Goal: Information Seeking & Learning: Learn about a topic

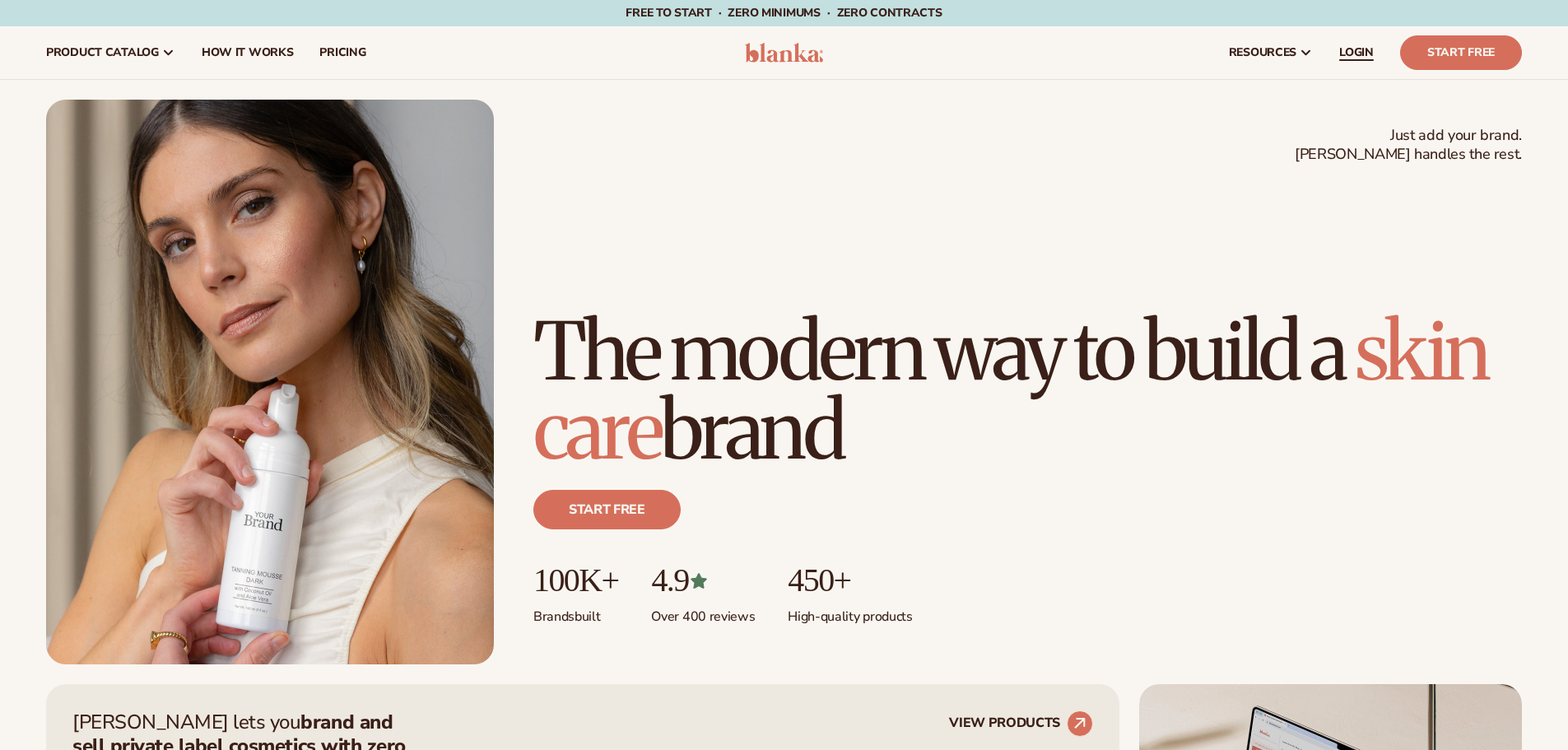
click at [1346, 39] on link "LOGIN" at bounding box center [1356, 52] width 61 height 52
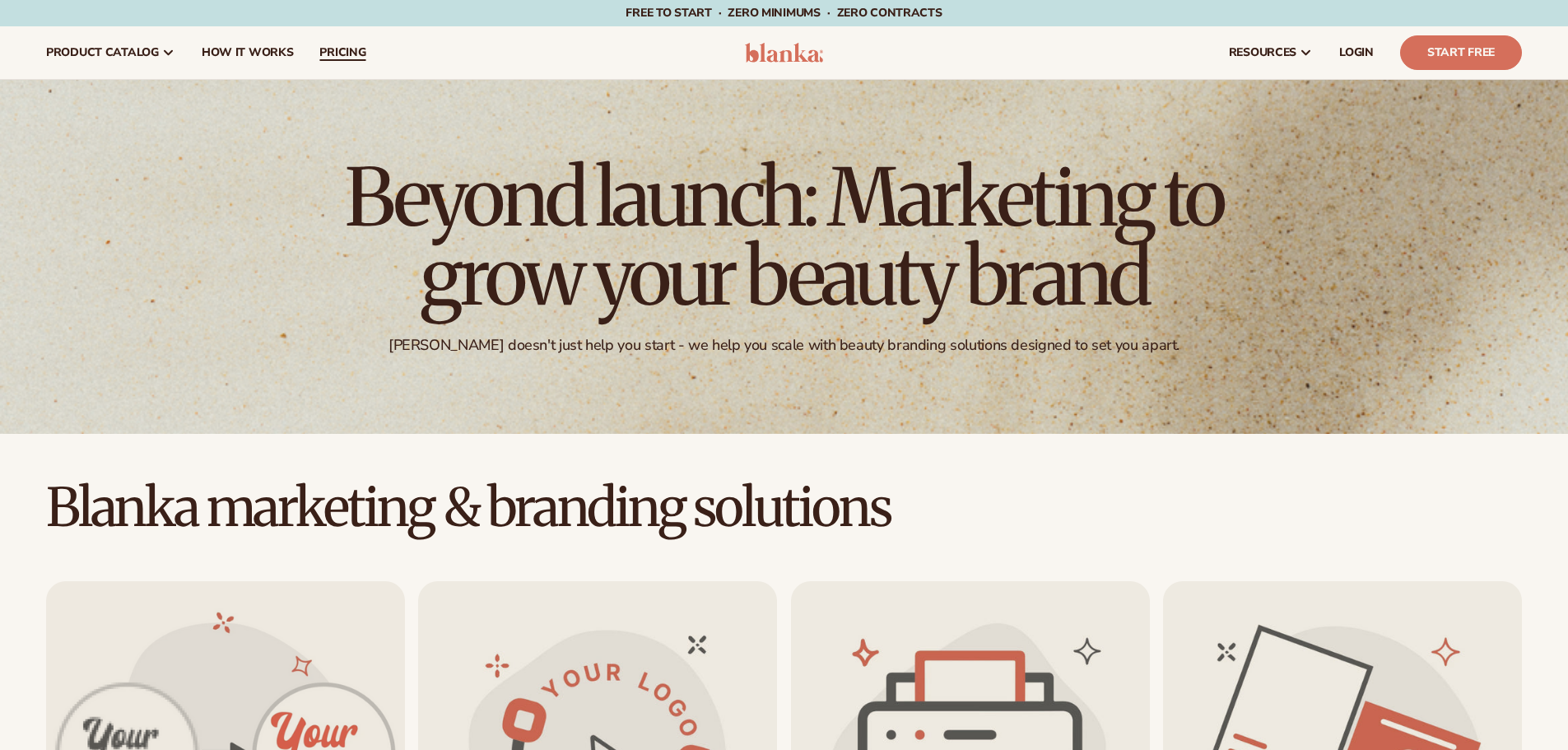
click at [347, 58] on span "pricing" at bounding box center [342, 52] width 46 height 14
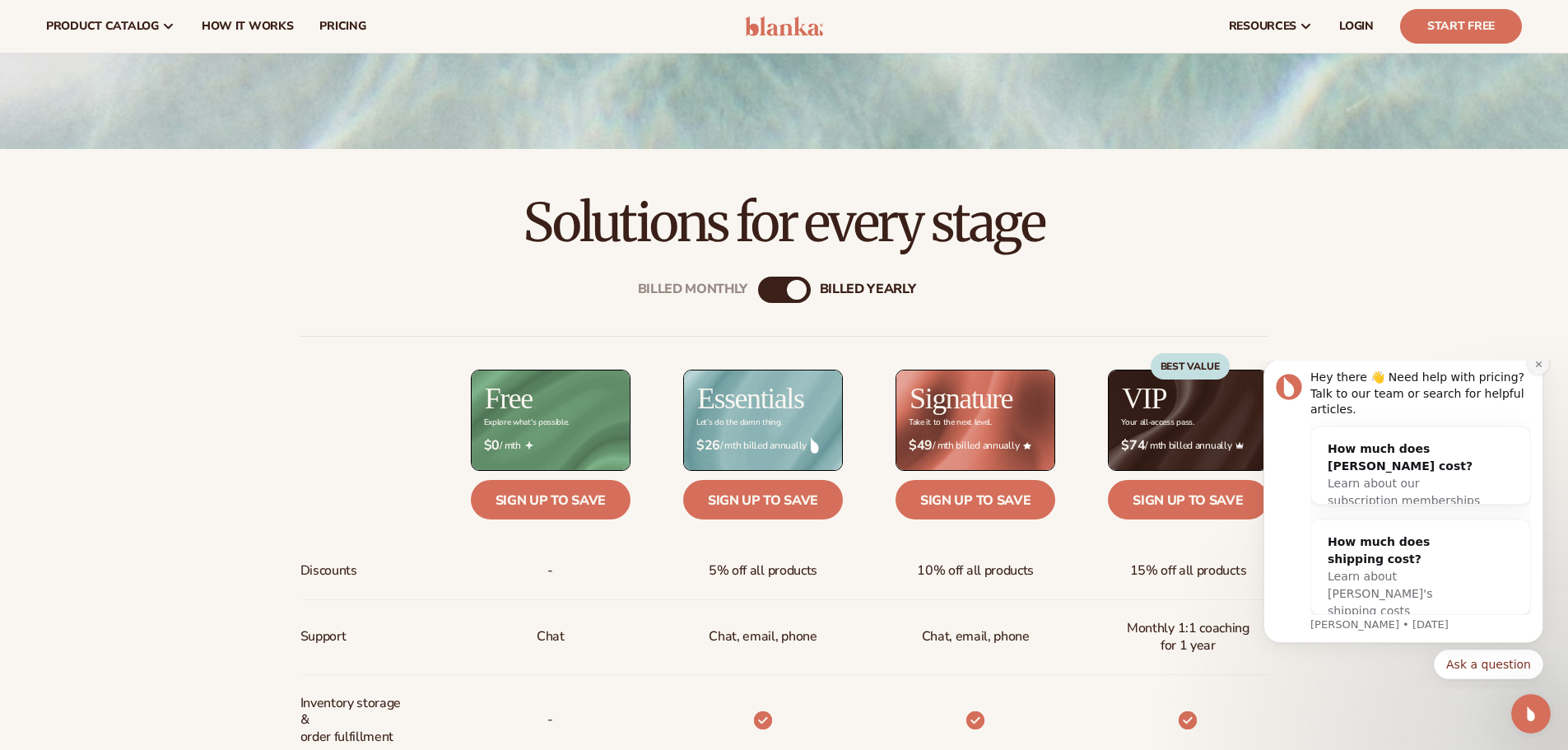
click at [1534, 369] on icon "Dismiss notification" at bounding box center [1538, 364] width 9 height 9
